Goal: Navigation & Orientation: Understand site structure

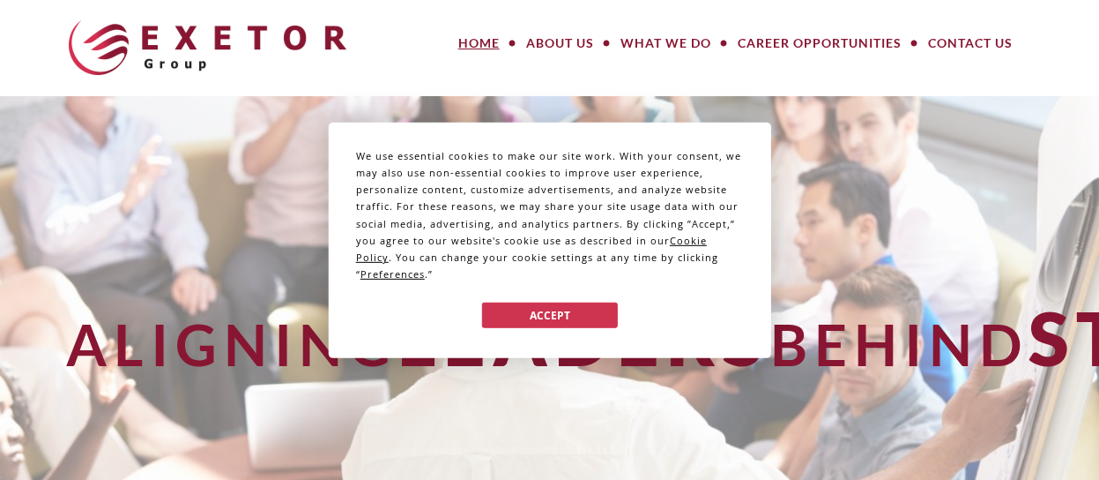
click at [570, 48] on div "We use essential cookies to make our site work. With your consent, we may also …" at bounding box center [549, 240] width 1099 height 480
click at [570, 39] on div "We use essential cookies to make our site work. With your consent, we may also …" at bounding box center [549, 240] width 1099 height 480
click at [529, 313] on button "Accept" at bounding box center [549, 315] width 136 height 26
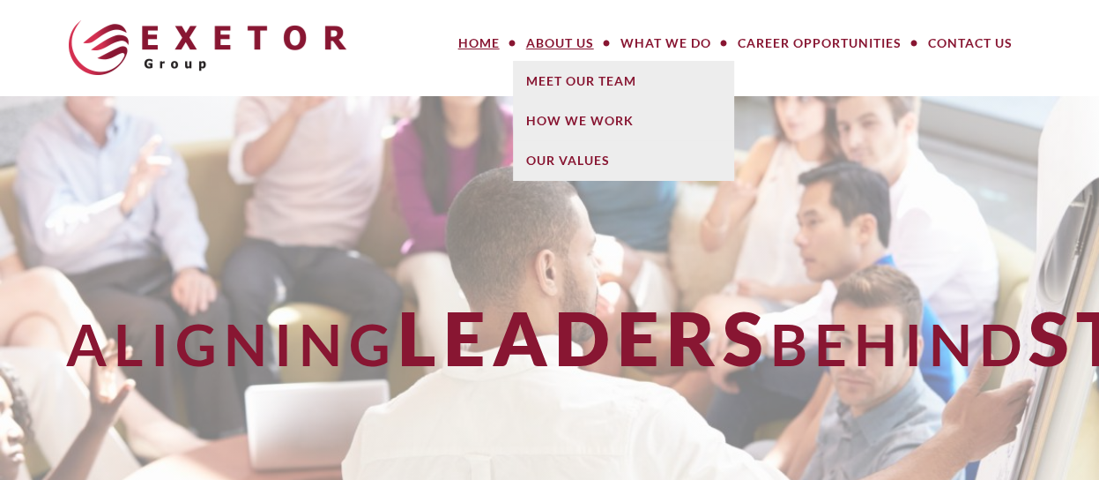
click at [566, 42] on link "About Us" at bounding box center [560, 43] width 94 height 35
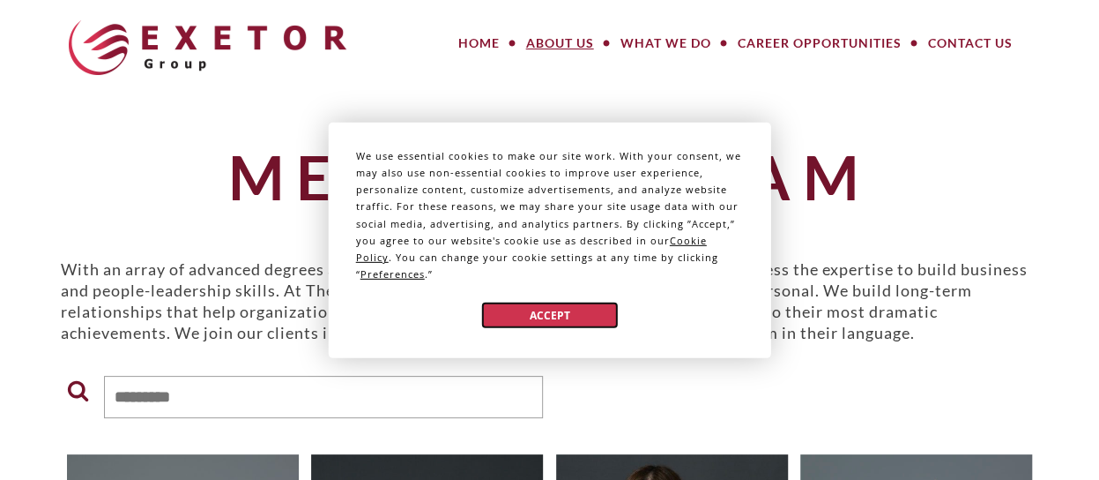
click at [555, 315] on button "Accept" at bounding box center [549, 315] width 136 height 26
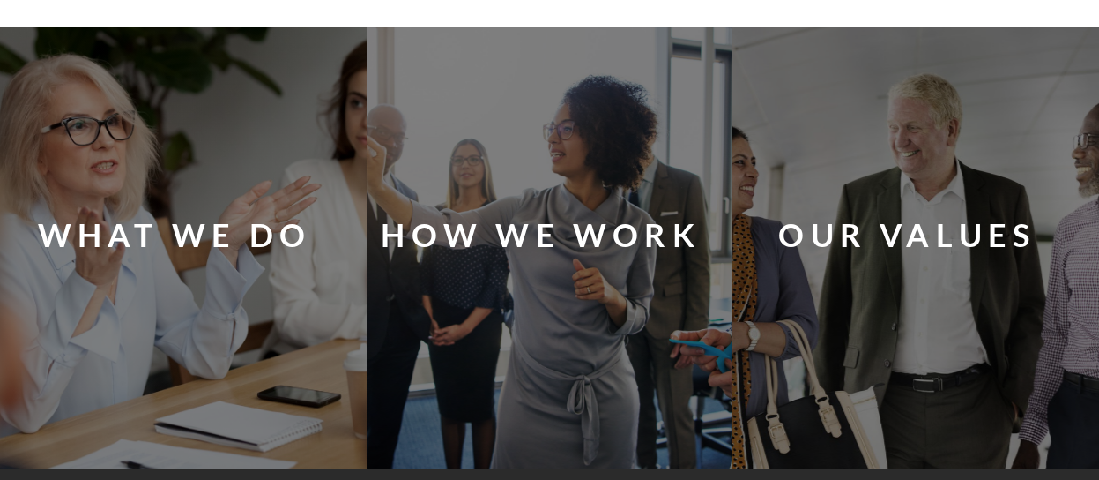
scroll to position [6524, 0]
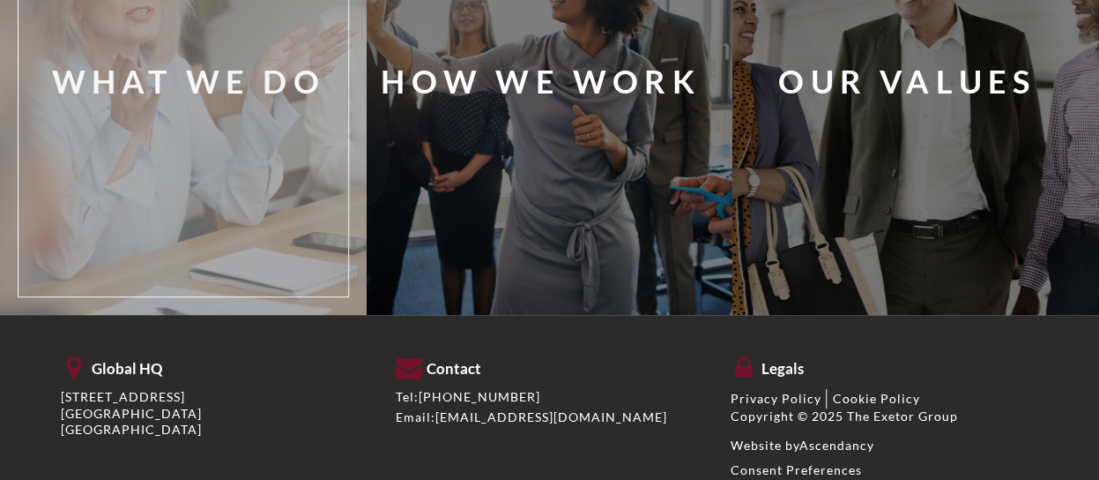
click at [269, 138] on div "What We Do" at bounding box center [210, 94] width 356 height 377
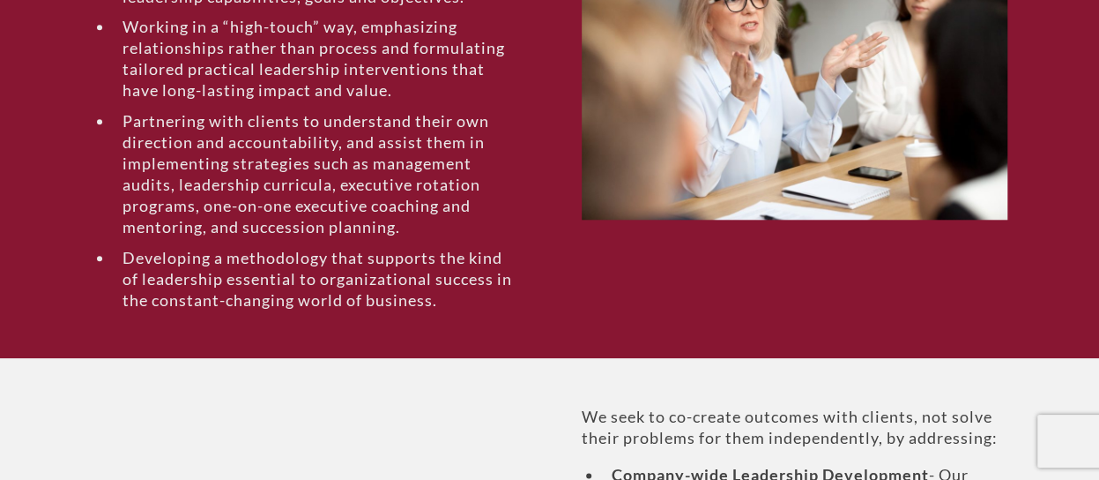
scroll to position [794, 0]
